Goal: Task Accomplishment & Management: Manage account settings

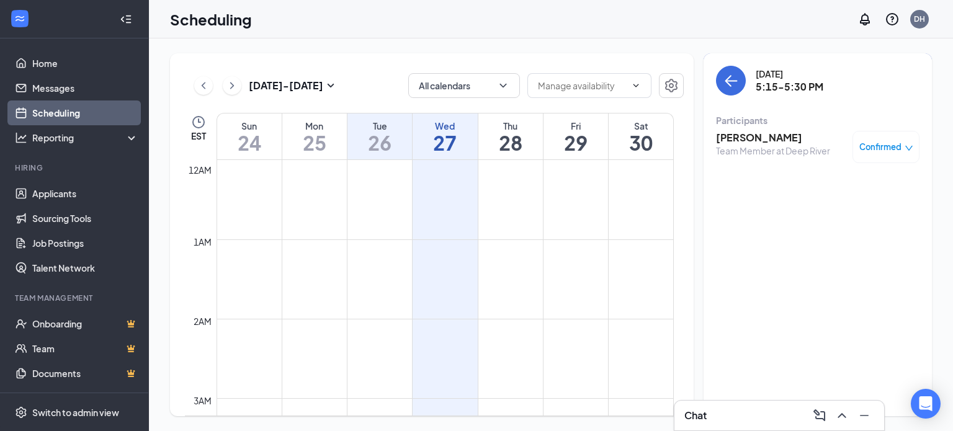
scroll to position [610, 0]
click at [739, 89] on button "back-button" at bounding box center [731, 81] width 30 height 30
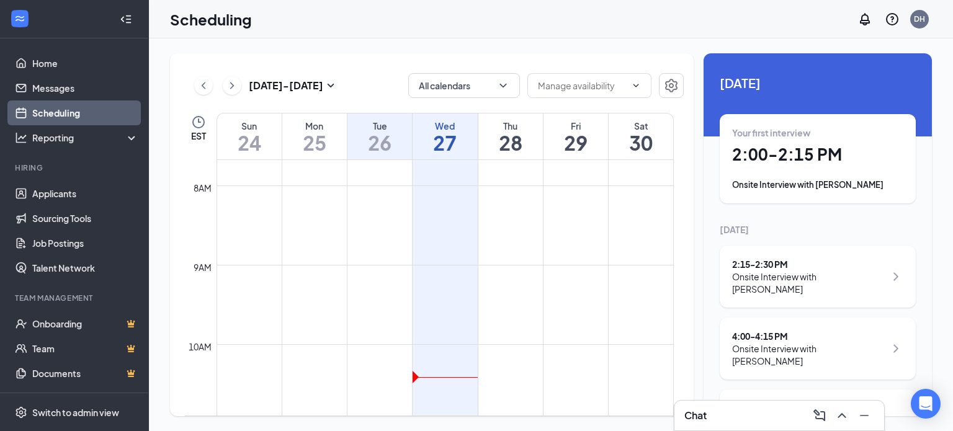
click at [390, 140] on h1 "26" at bounding box center [379, 142] width 65 height 21
click at [391, 143] on h1 "26" at bounding box center [379, 142] width 65 height 21
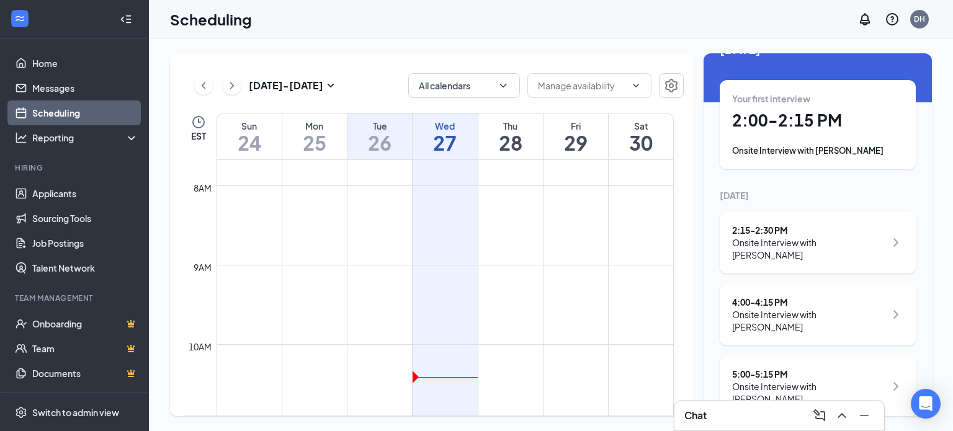
scroll to position [62, 0]
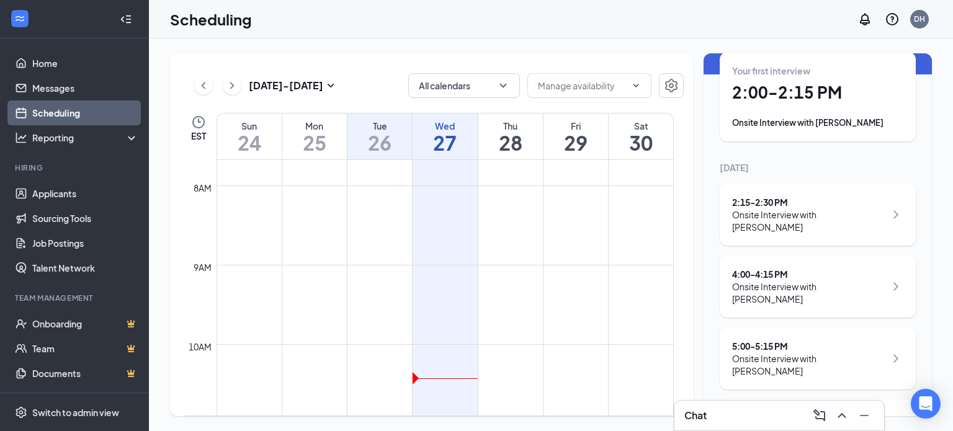
click at [845, 228] on div "Onsite Interview with [PERSON_NAME]" at bounding box center [808, 220] width 153 height 25
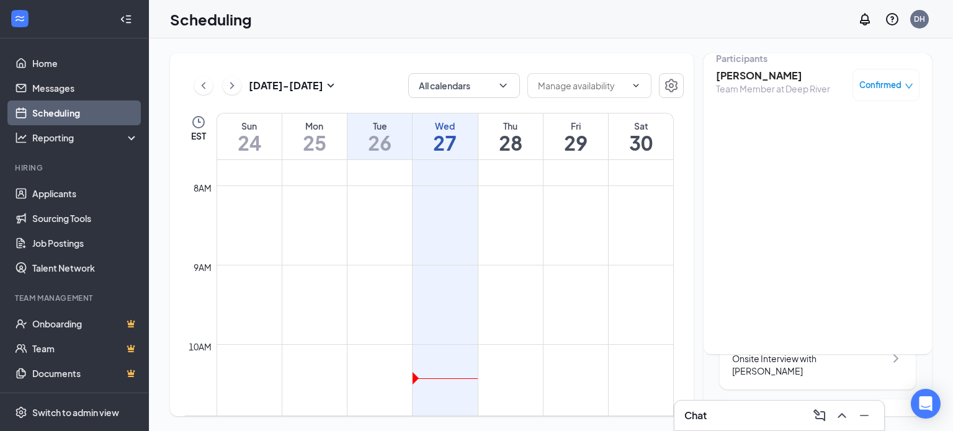
click at [888, 91] on span "Confirmed" at bounding box center [880, 85] width 42 height 12
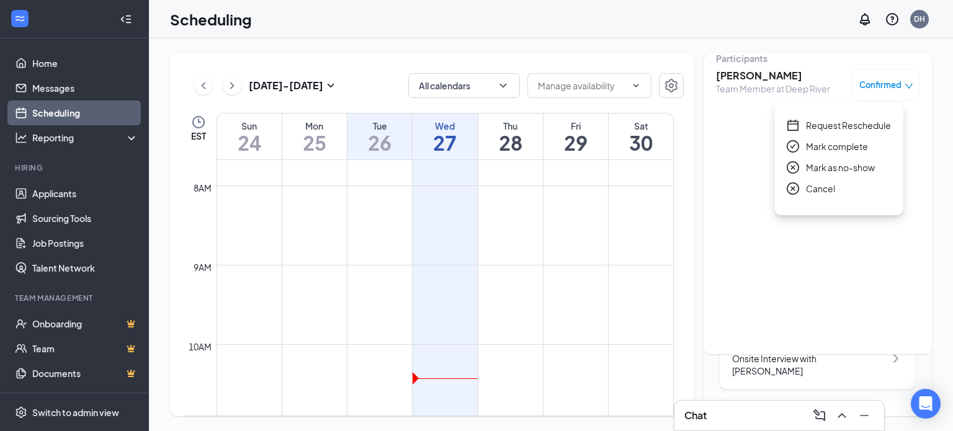
click at [858, 146] on span "Mark complete" at bounding box center [837, 147] width 62 height 14
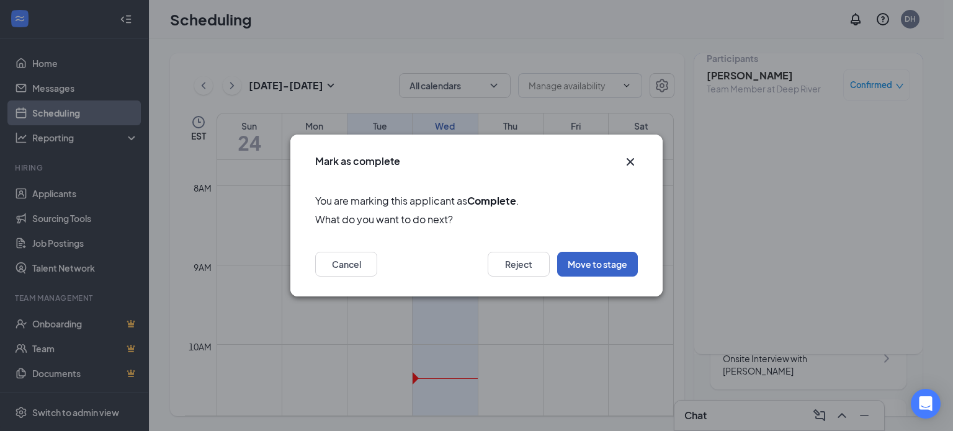
click at [603, 262] on button "Move to stage" at bounding box center [597, 264] width 81 height 25
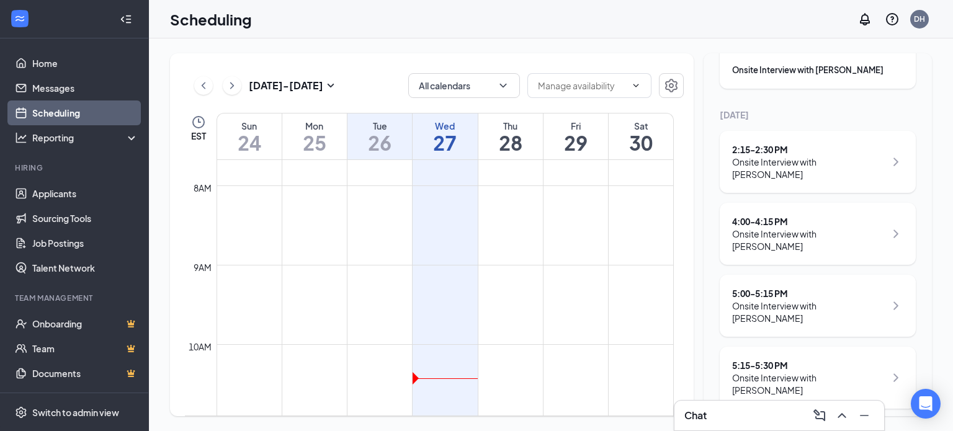
scroll to position [124, 0]
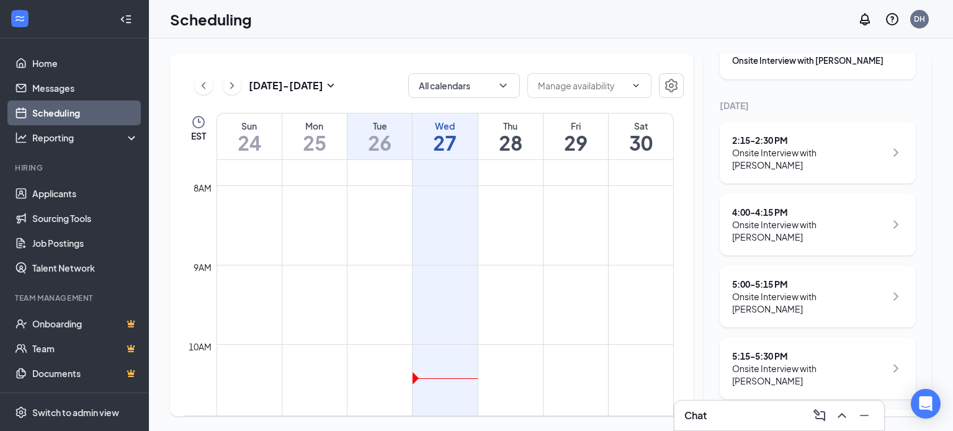
click at [881, 234] on div "4:00 - 4:15 PM Onsite Interview with [PERSON_NAME]" at bounding box center [817, 224] width 171 height 37
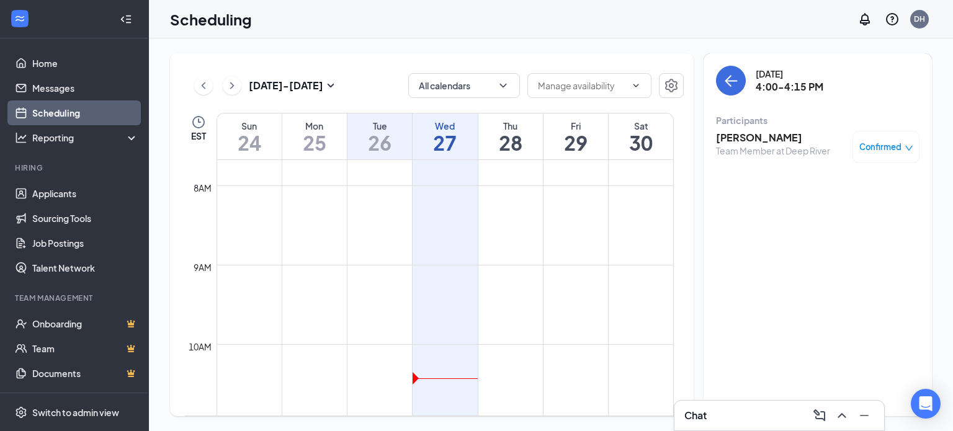
click at [876, 146] on span "Confirmed" at bounding box center [880, 147] width 42 height 12
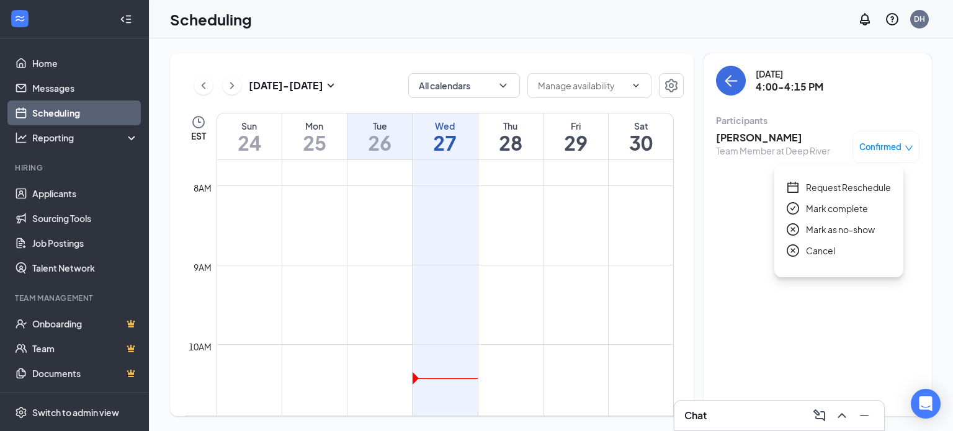
click at [855, 226] on span "Mark as no-show" at bounding box center [840, 230] width 69 height 14
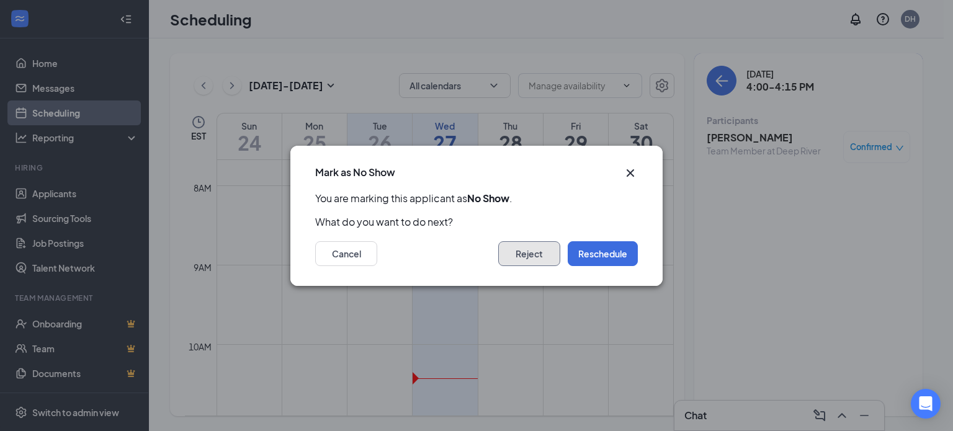
click at [533, 244] on button "Reject" at bounding box center [529, 253] width 62 height 25
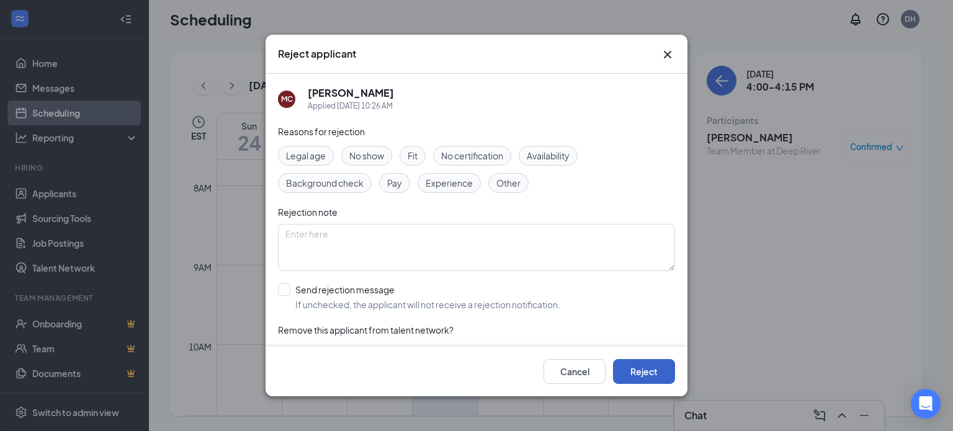
click at [650, 367] on button "Reject" at bounding box center [644, 371] width 62 height 25
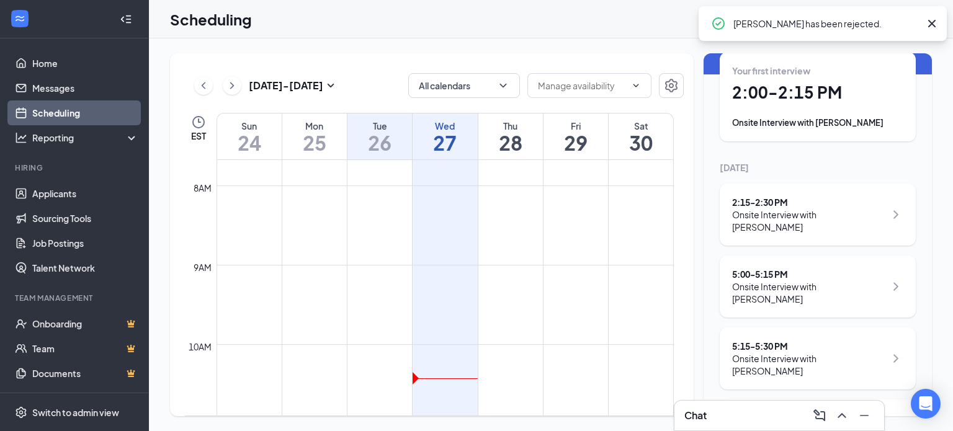
scroll to position [124, 0]
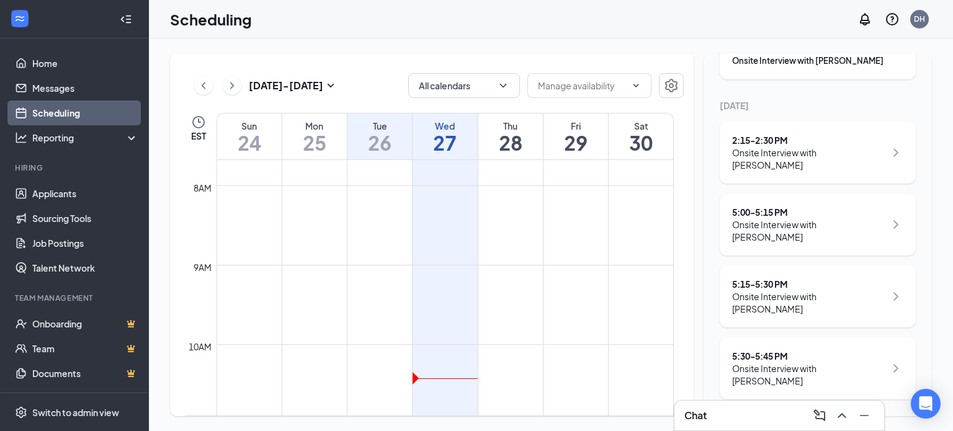
click at [852, 241] on div "Onsite Interview with [PERSON_NAME]" at bounding box center [808, 230] width 153 height 25
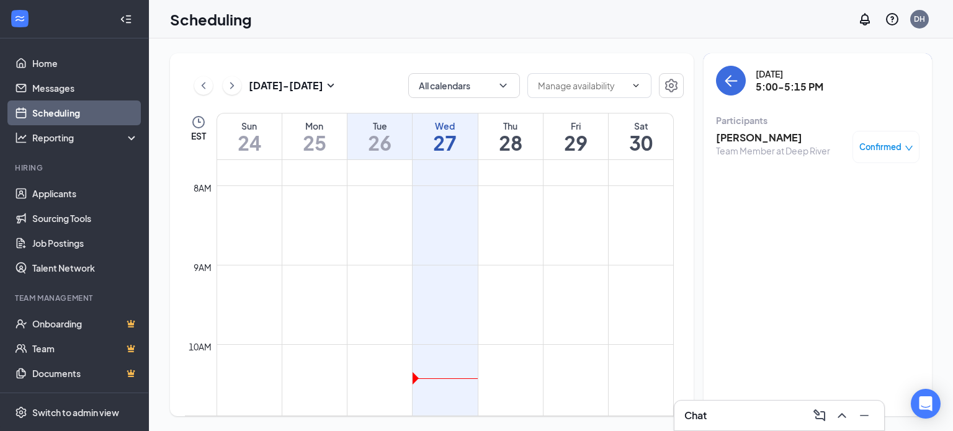
click at [879, 149] on span "Confirmed" at bounding box center [880, 147] width 42 height 12
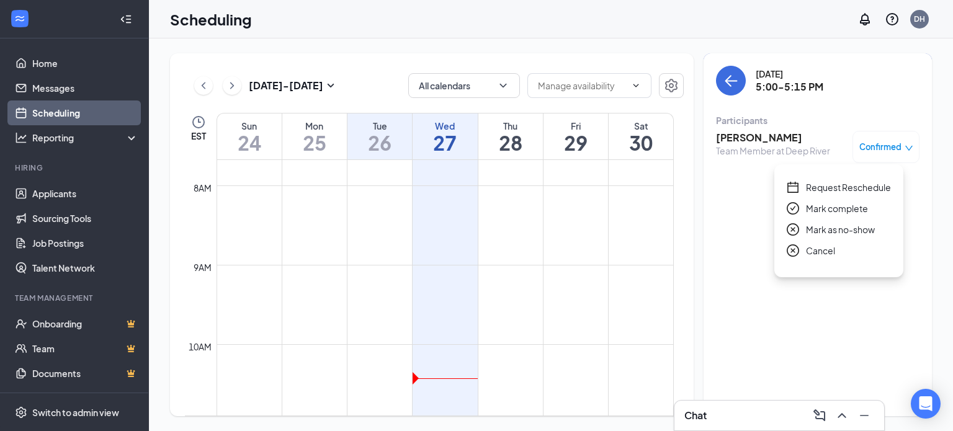
click at [839, 229] on span "Mark as no-show" at bounding box center [840, 230] width 69 height 14
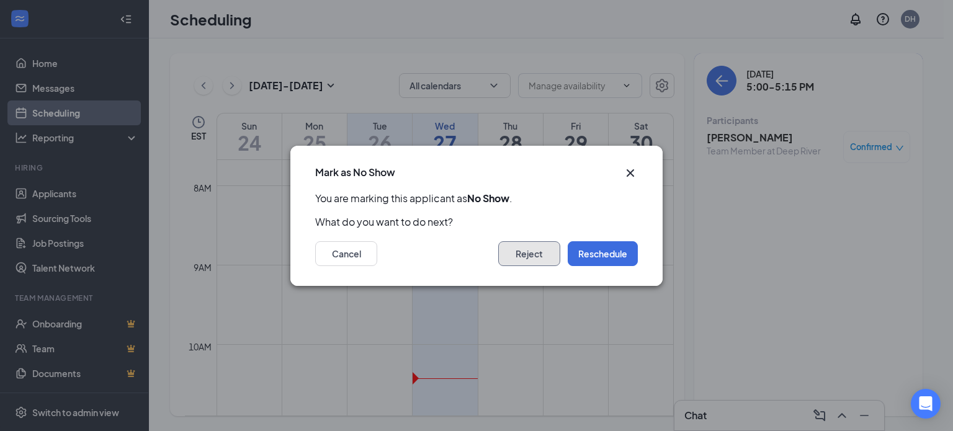
click at [554, 252] on button "Reject" at bounding box center [529, 253] width 62 height 25
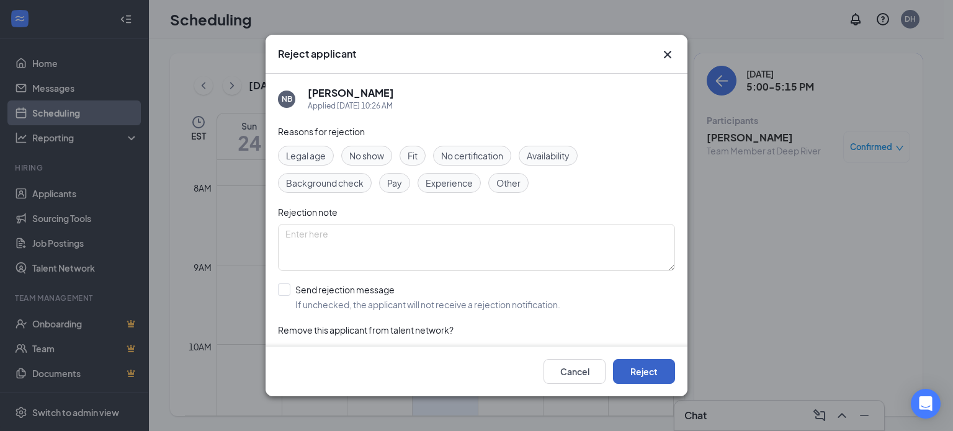
click at [652, 367] on button "Reject" at bounding box center [644, 371] width 62 height 25
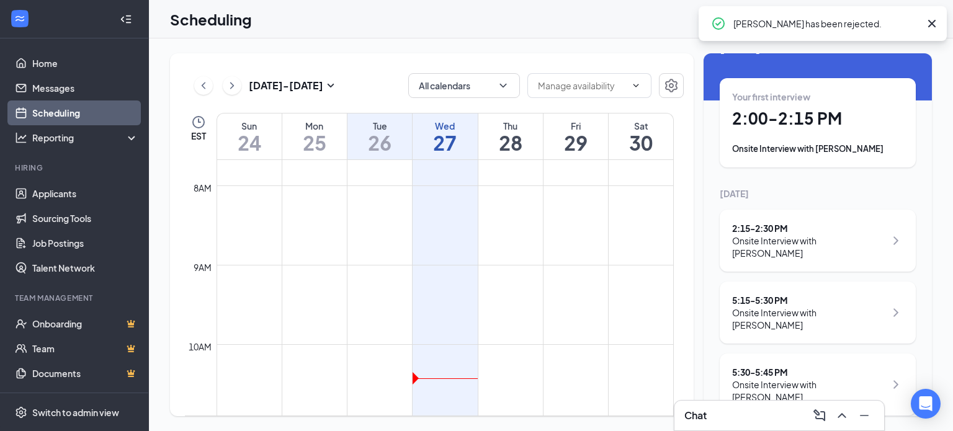
scroll to position [55, 0]
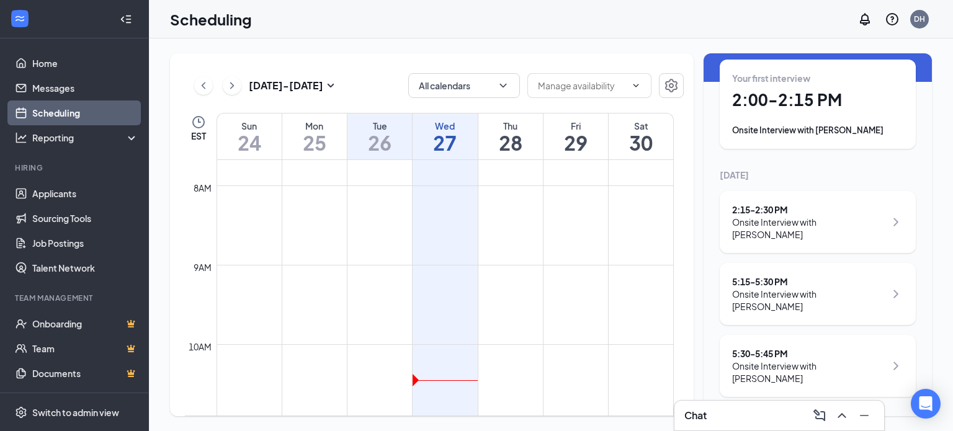
click at [867, 370] on div "Onsite Interview with [PERSON_NAME]" at bounding box center [808, 372] width 153 height 25
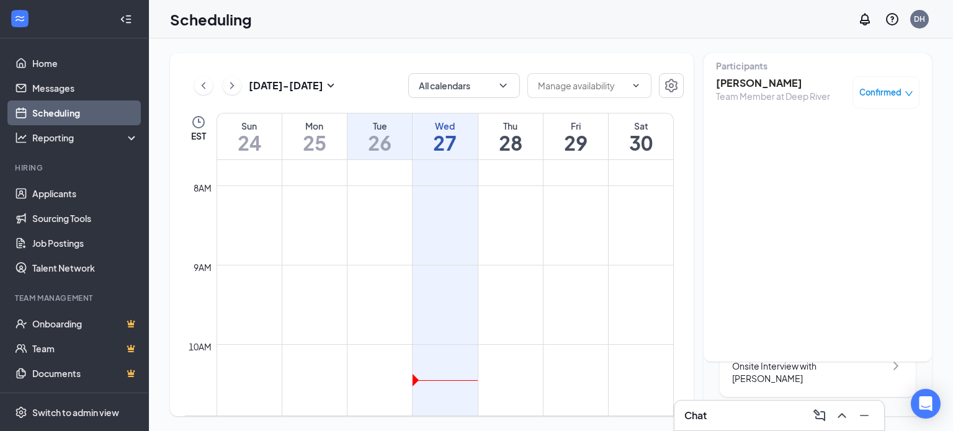
click at [879, 94] on span "Confirmed" at bounding box center [880, 92] width 42 height 12
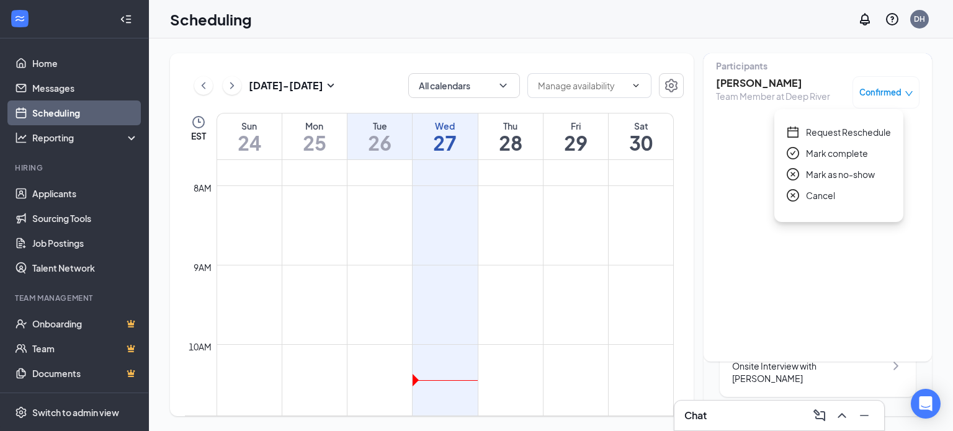
click at [863, 180] on span "Mark as no-show" at bounding box center [840, 174] width 69 height 14
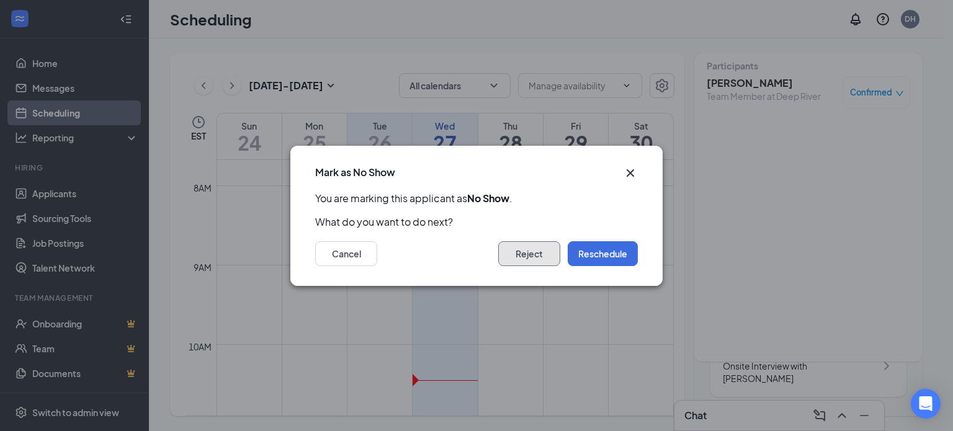
click at [544, 256] on button "Reject" at bounding box center [529, 253] width 62 height 25
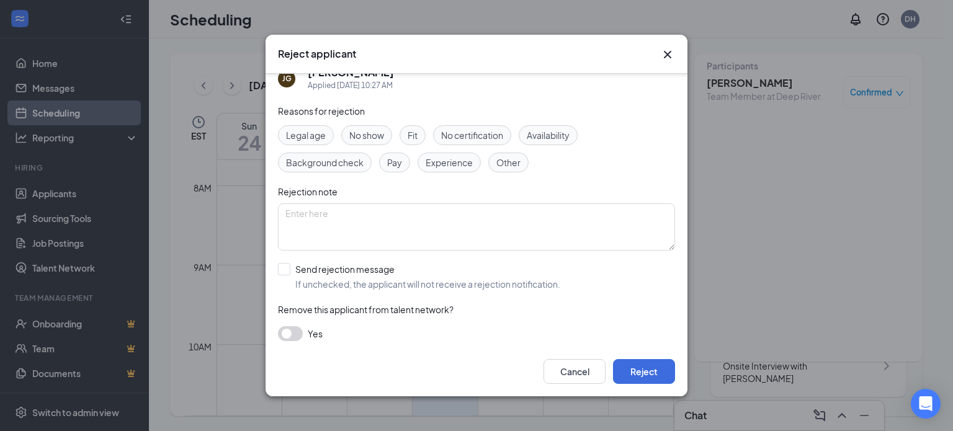
scroll to position [27, 0]
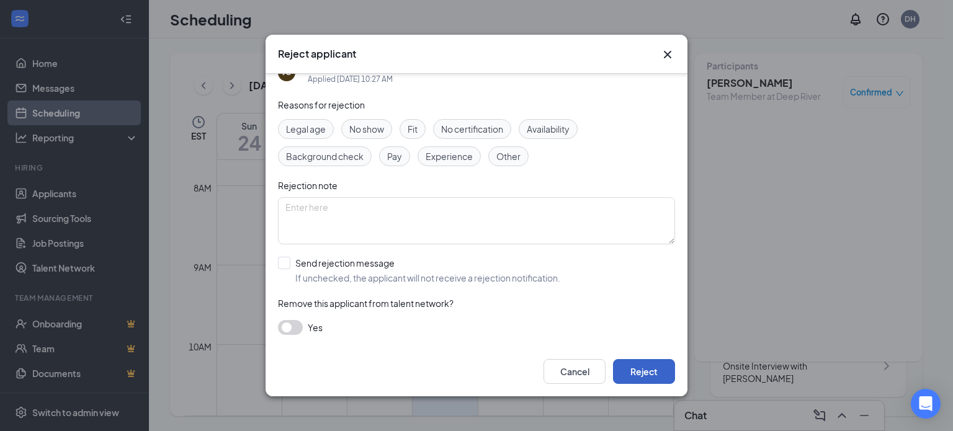
click at [646, 367] on button "Reject" at bounding box center [644, 371] width 62 height 25
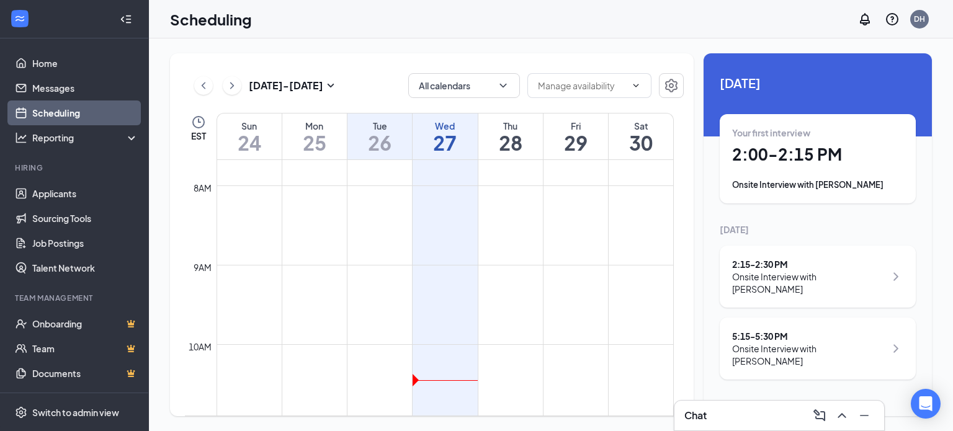
click at [826, 345] on div "Onsite Interview with [PERSON_NAME]" at bounding box center [808, 354] width 153 height 25
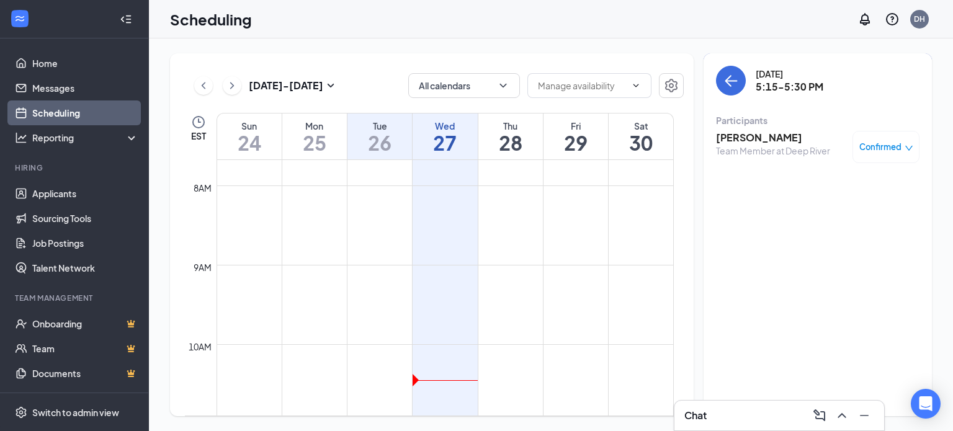
click at [883, 147] on span "Confirmed" at bounding box center [880, 147] width 42 height 12
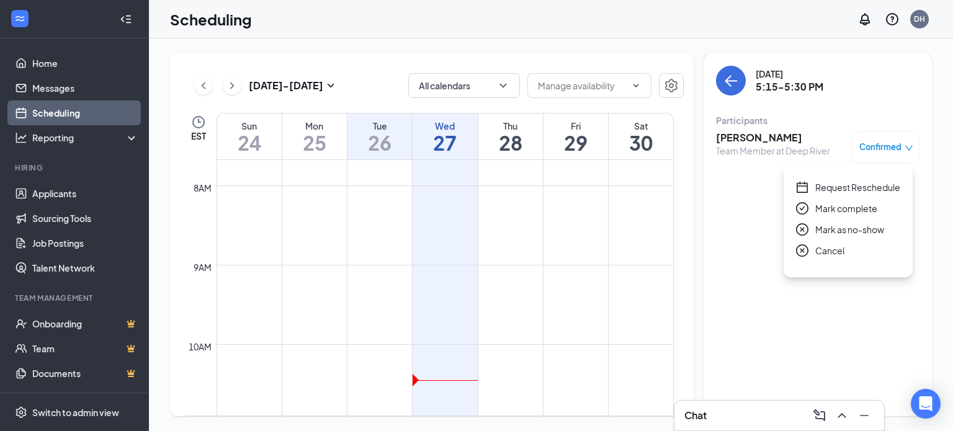
click at [843, 205] on span "Mark complete" at bounding box center [846, 209] width 62 height 14
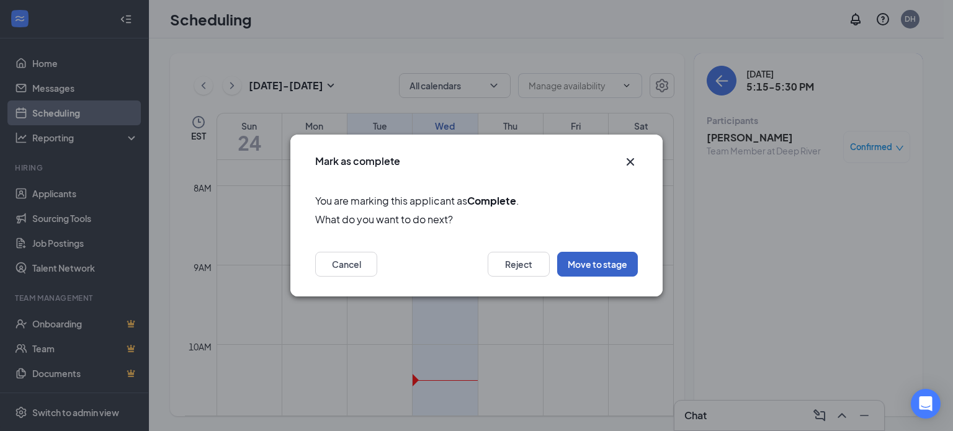
click at [618, 261] on button "Move to stage" at bounding box center [597, 264] width 81 height 25
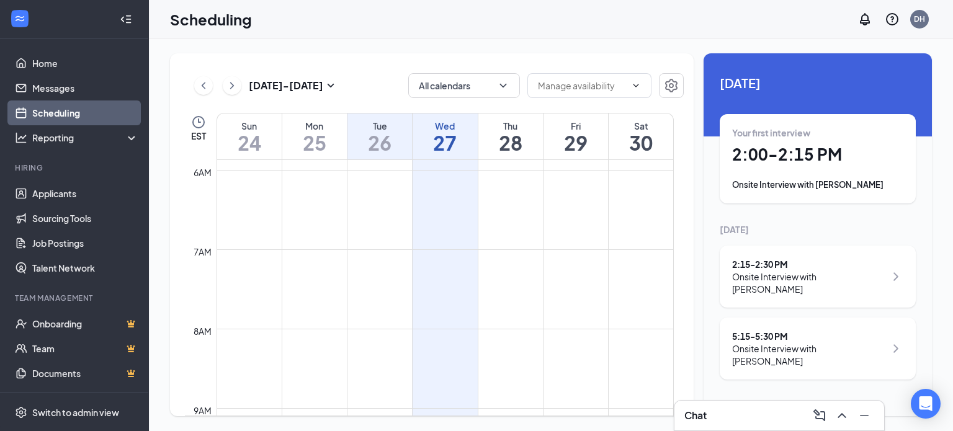
scroll to position [300, 0]
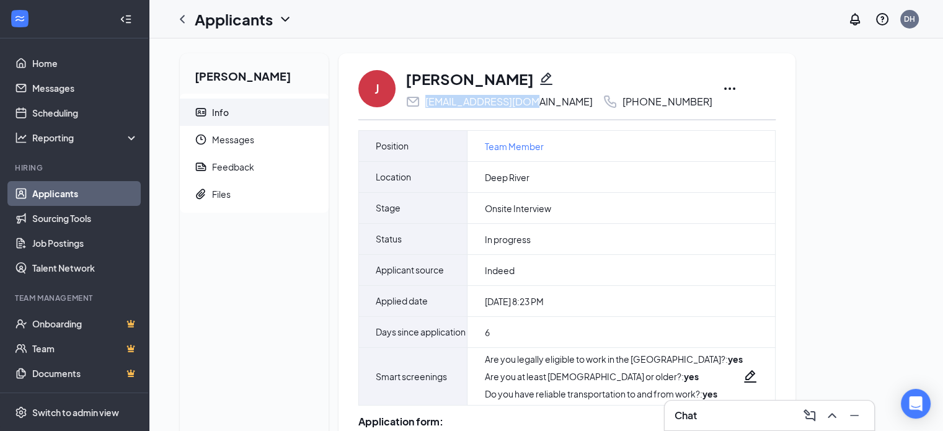
drag, startPoint x: 427, startPoint y: 101, endPoint x: 538, endPoint y: 99, distance: 111.0
click at [538, 99] on div "shefw_m3@icloud.com +1 (336) 695-9099" at bounding box center [559, 101] width 307 height 15
copy div "shefw_m3@icloud.com"
drag, startPoint x: 572, startPoint y: 99, endPoint x: 674, endPoint y: 99, distance: 101.7
click at [674, 99] on div "J Jhonathan Tolentino shefw_m3@icloud.com +1 (336) 695-9099" at bounding box center [566, 88] width 417 height 41
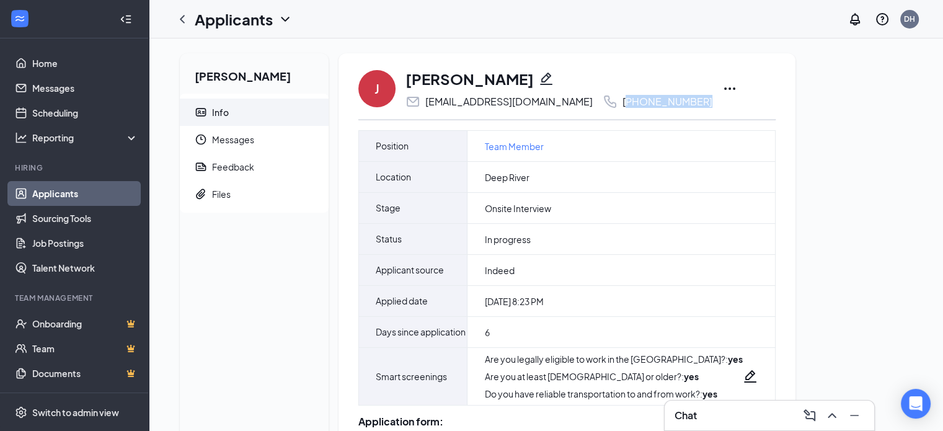
copy div "1 (336) 695-9099"
